Goal: Check status: Check status

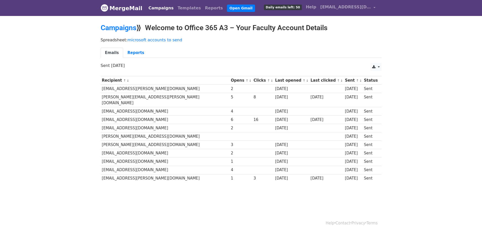
click at [274, 132] on td at bounding box center [291, 136] width 35 height 8
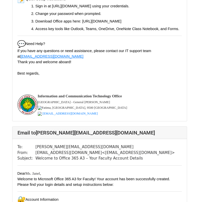
scroll to position [202, 0]
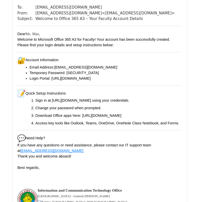
scroll to position [985, 0]
